Goal: Task Accomplishment & Management: Manage account settings

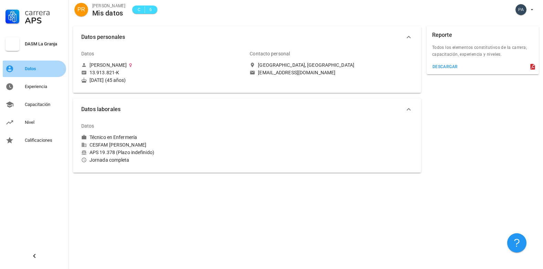
click at [34, 66] on div "Datos" at bounding box center [44, 69] width 39 height 6
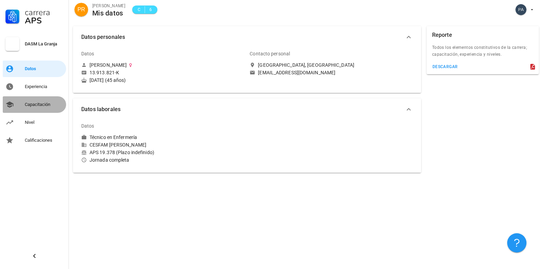
click at [35, 103] on div "Capacitación" at bounding box center [44, 105] width 39 height 6
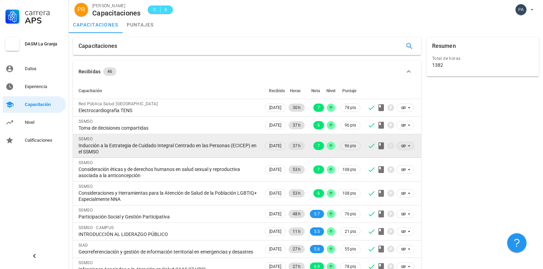
click at [404, 146] on icon at bounding box center [404, 146] width 6 height 6
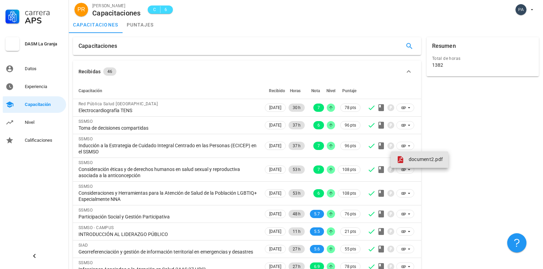
click at [414, 161] on span "document2.pdf" at bounding box center [426, 160] width 34 height 6
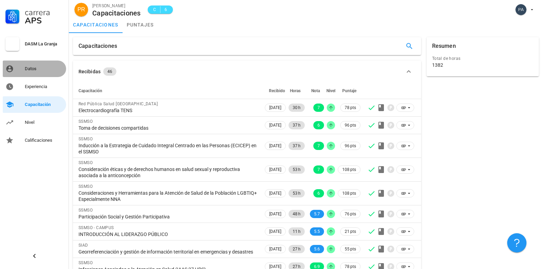
click at [32, 68] on div "Datos" at bounding box center [44, 69] width 39 height 6
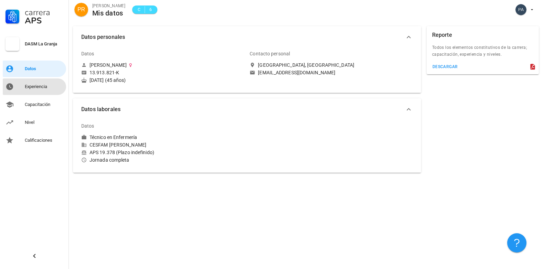
click at [47, 81] on link "Experiencia" at bounding box center [34, 87] width 63 height 17
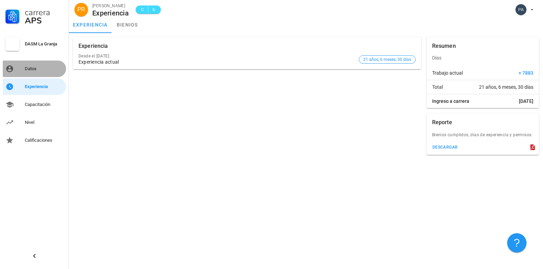
click at [31, 68] on div "Datos" at bounding box center [44, 69] width 39 height 6
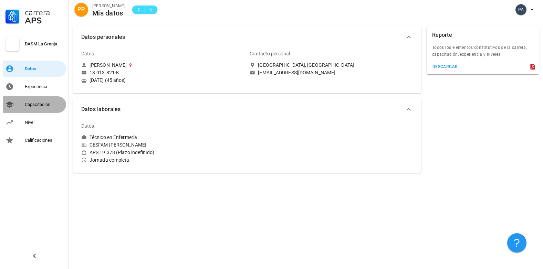
click at [38, 105] on div "Capacitación" at bounding box center [44, 105] width 39 height 6
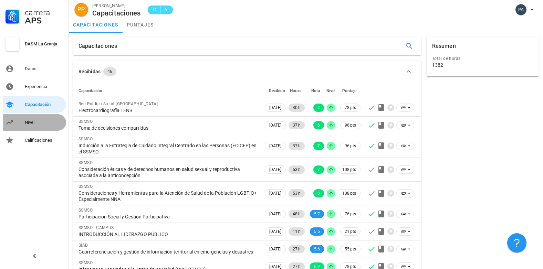
click at [34, 122] on div "Nivel" at bounding box center [44, 123] width 39 height 6
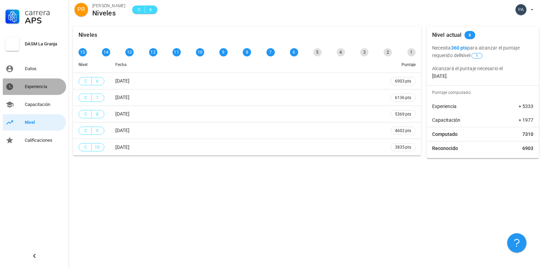
click at [36, 85] on div "Experiencia" at bounding box center [44, 87] width 39 height 6
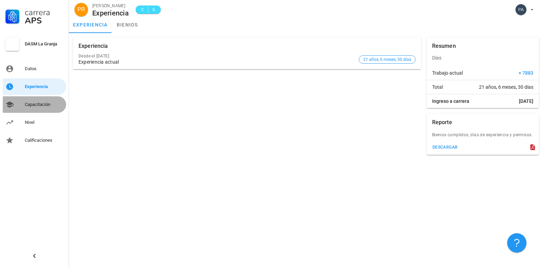
click at [36, 103] on div "Capacitación" at bounding box center [44, 105] width 39 height 6
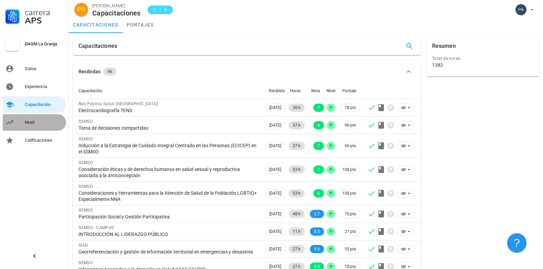
click at [33, 120] on div "Nivel" at bounding box center [44, 123] width 39 height 6
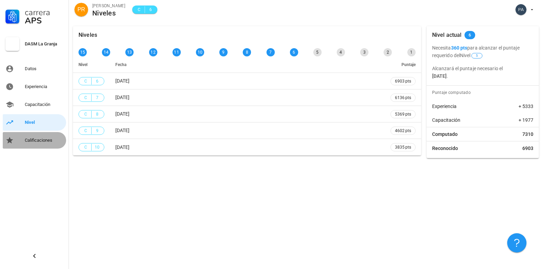
click at [30, 141] on div "Calificaciones" at bounding box center [44, 141] width 39 height 6
